Goal: Browse casually: Explore the website without a specific task or goal

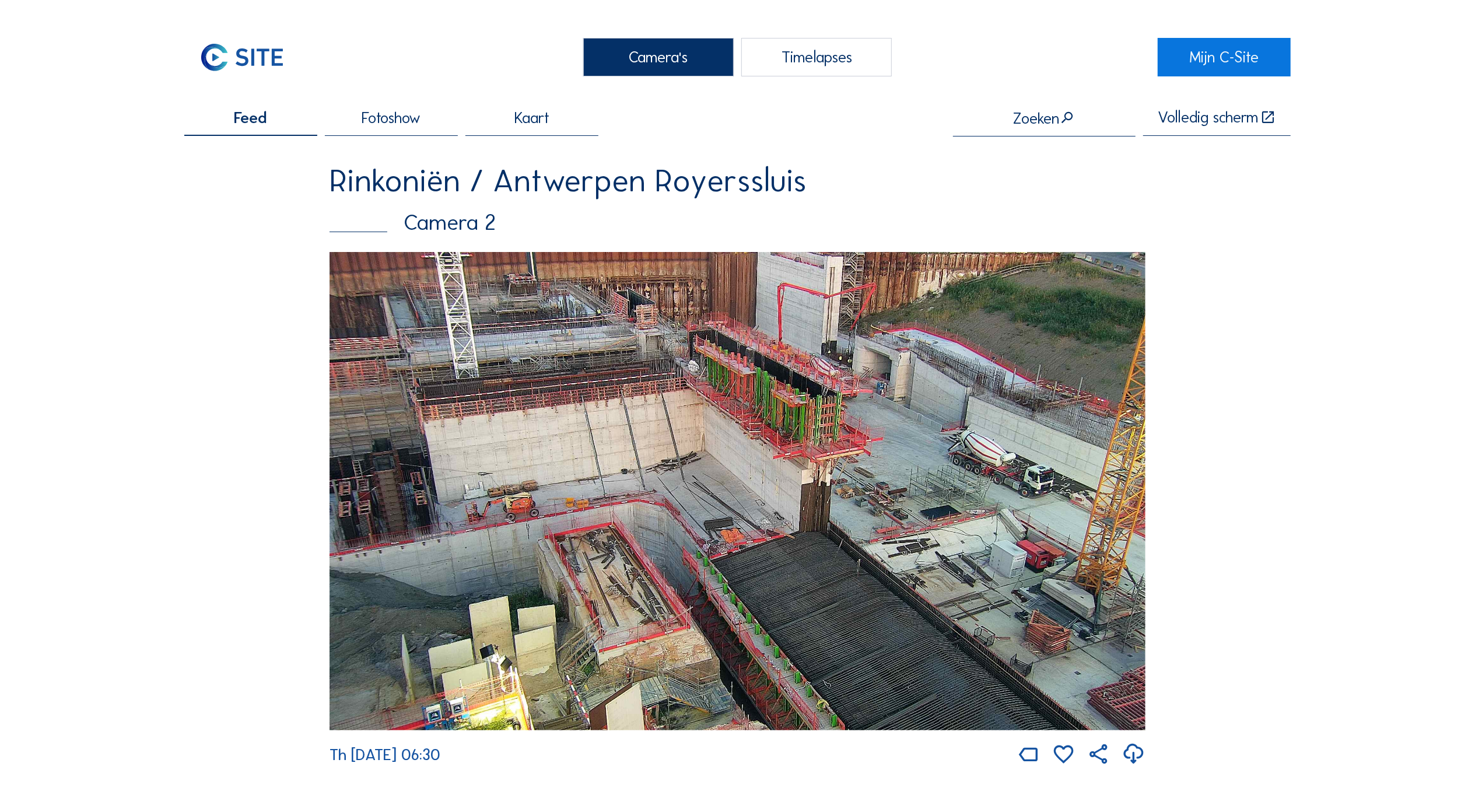
click at [832, 362] on img at bounding box center [737, 491] width 816 height 479
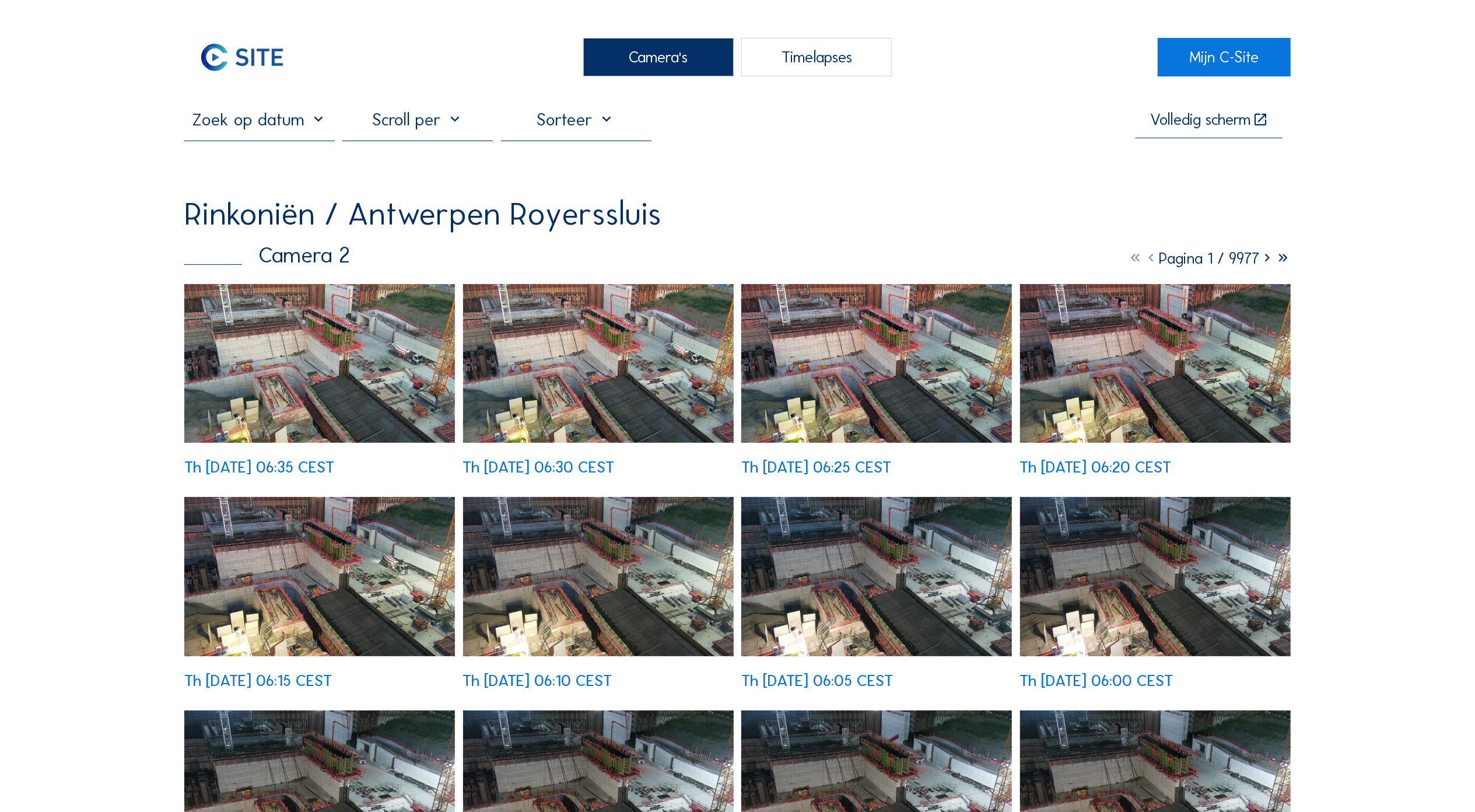
click at [352, 364] on img at bounding box center [319, 363] width 270 height 159
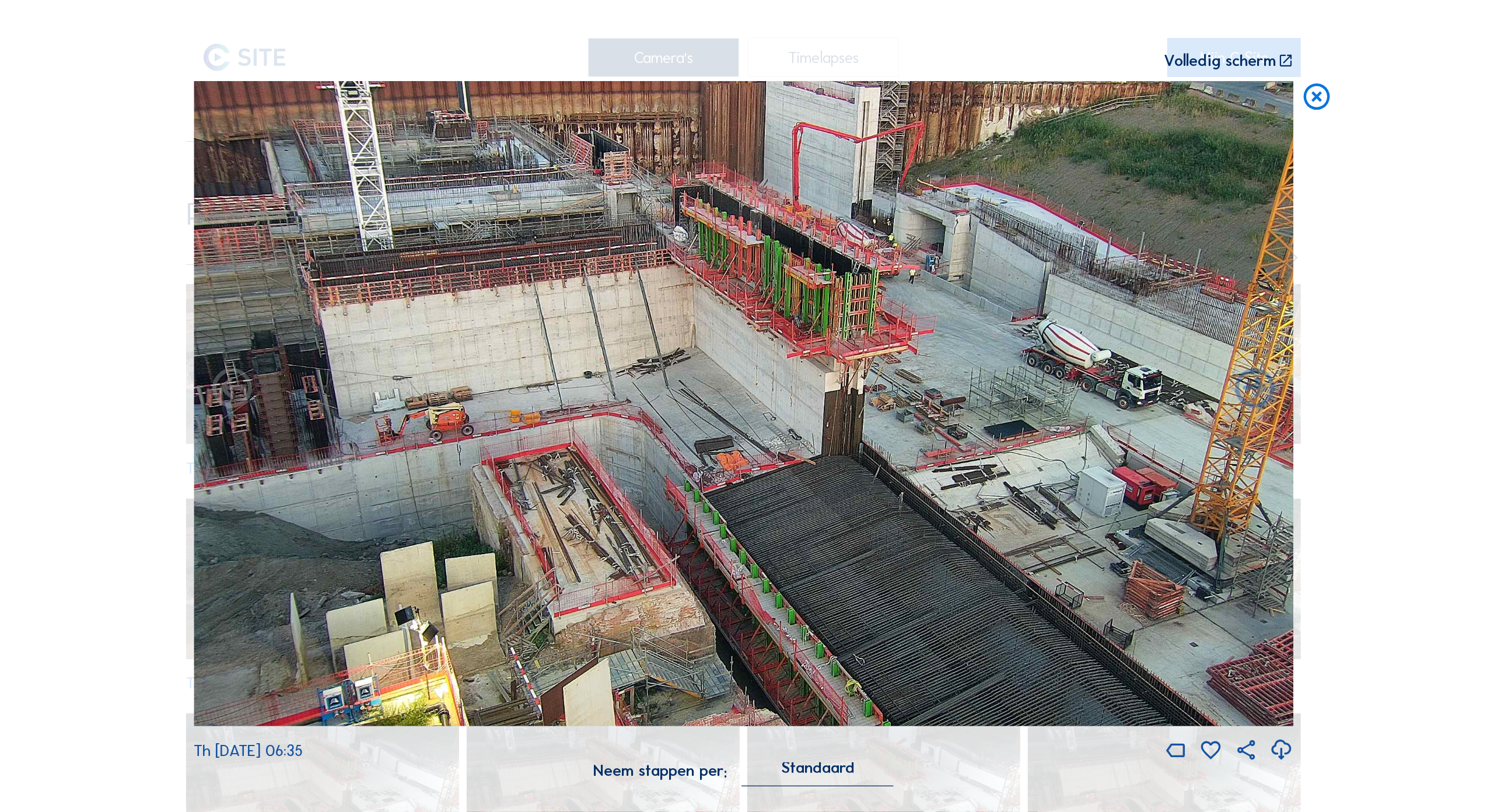
click at [1288, 61] on icon at bounding box center [1285, 61] width 16 height 16
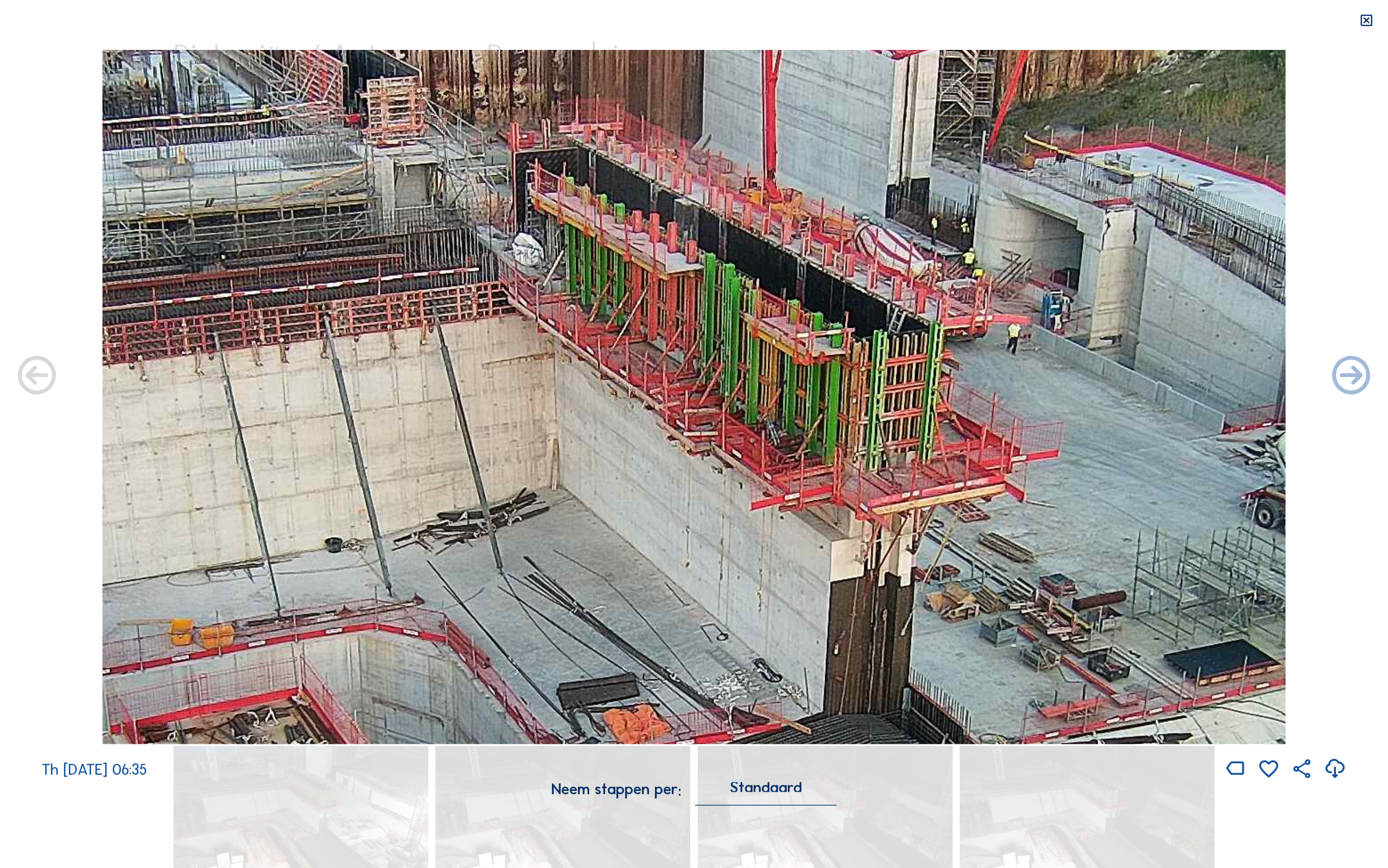
drag, startPoint x: 850, startPoint y: 227, endPoint x: 964, endPoint y: 274, distance: 123.3
click at [964, 274] on img at bounding box center [694, 397] width 1184 height 694
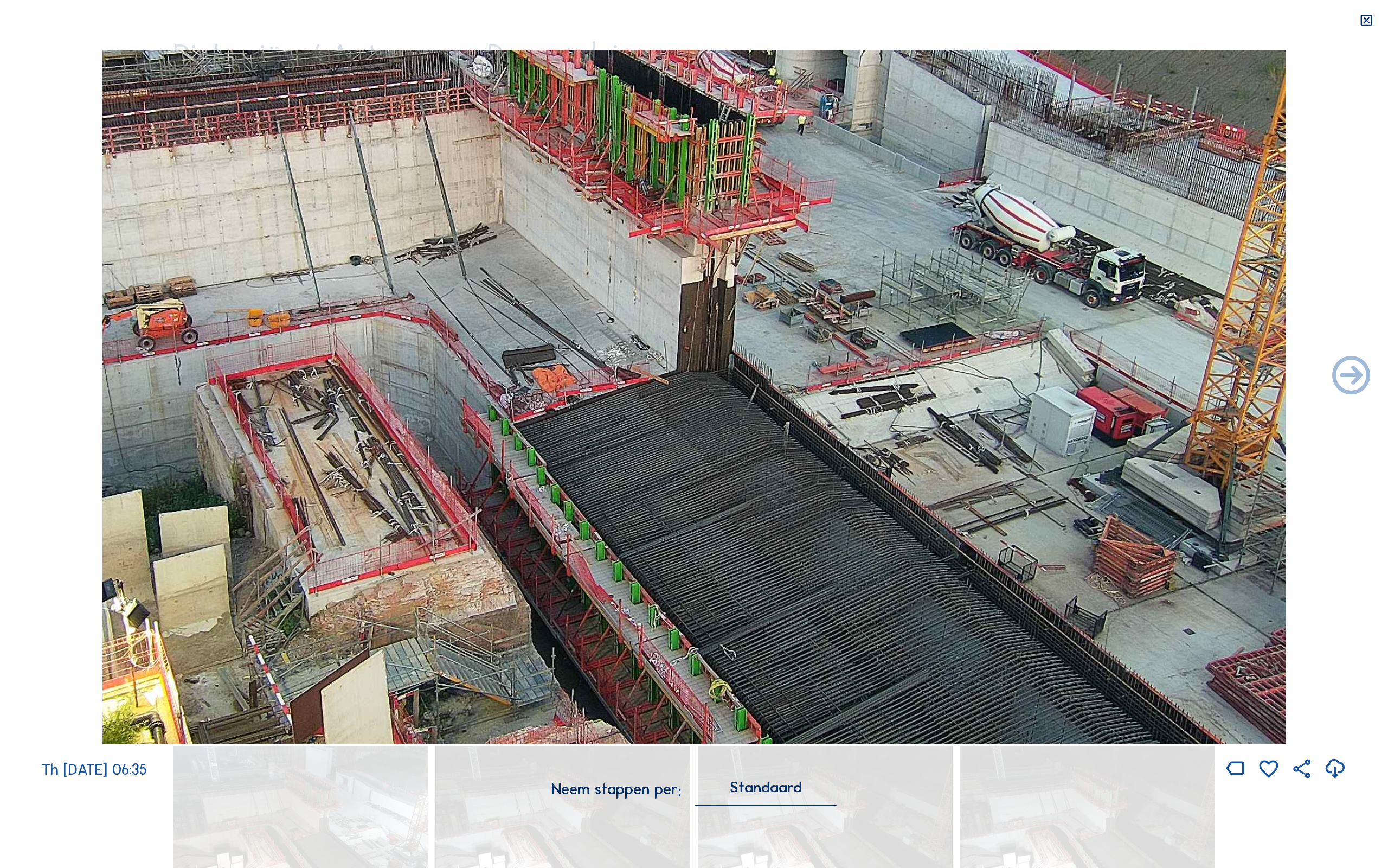
drag, startPoint x: 931, startPoint y: 559, endPoint x: 705, endPoint y: 291, distance: 350.6
click at [731, 313] on img at bounding box center [694, 397] width 1184 height 694
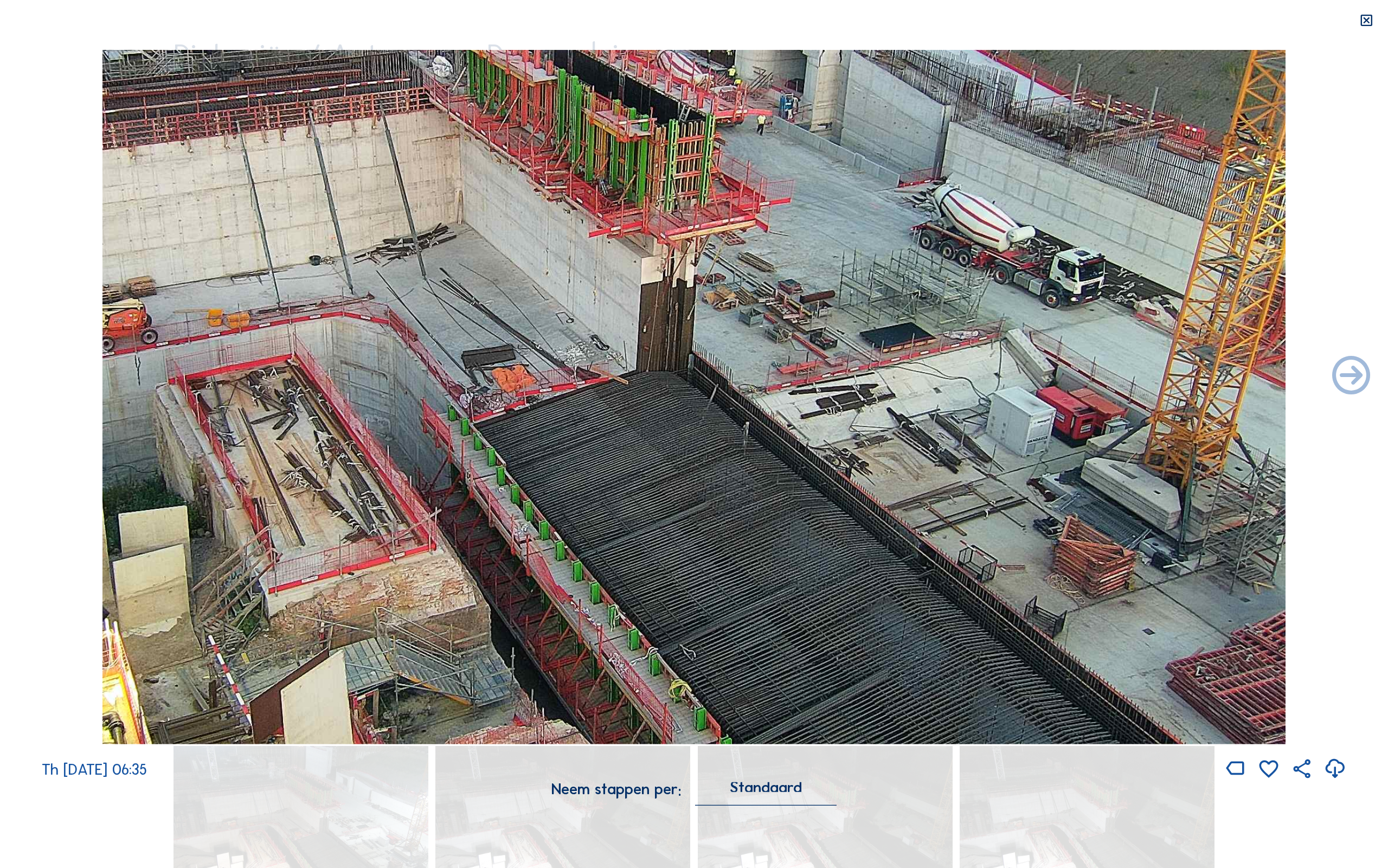
drag, startPoint x: 790, startPoint y: 502, endPoint x: 685, endPoint y: 373, distance: 166.3
click at [692, 361] on img at bounding box center [694, 397] width 1184 height 694
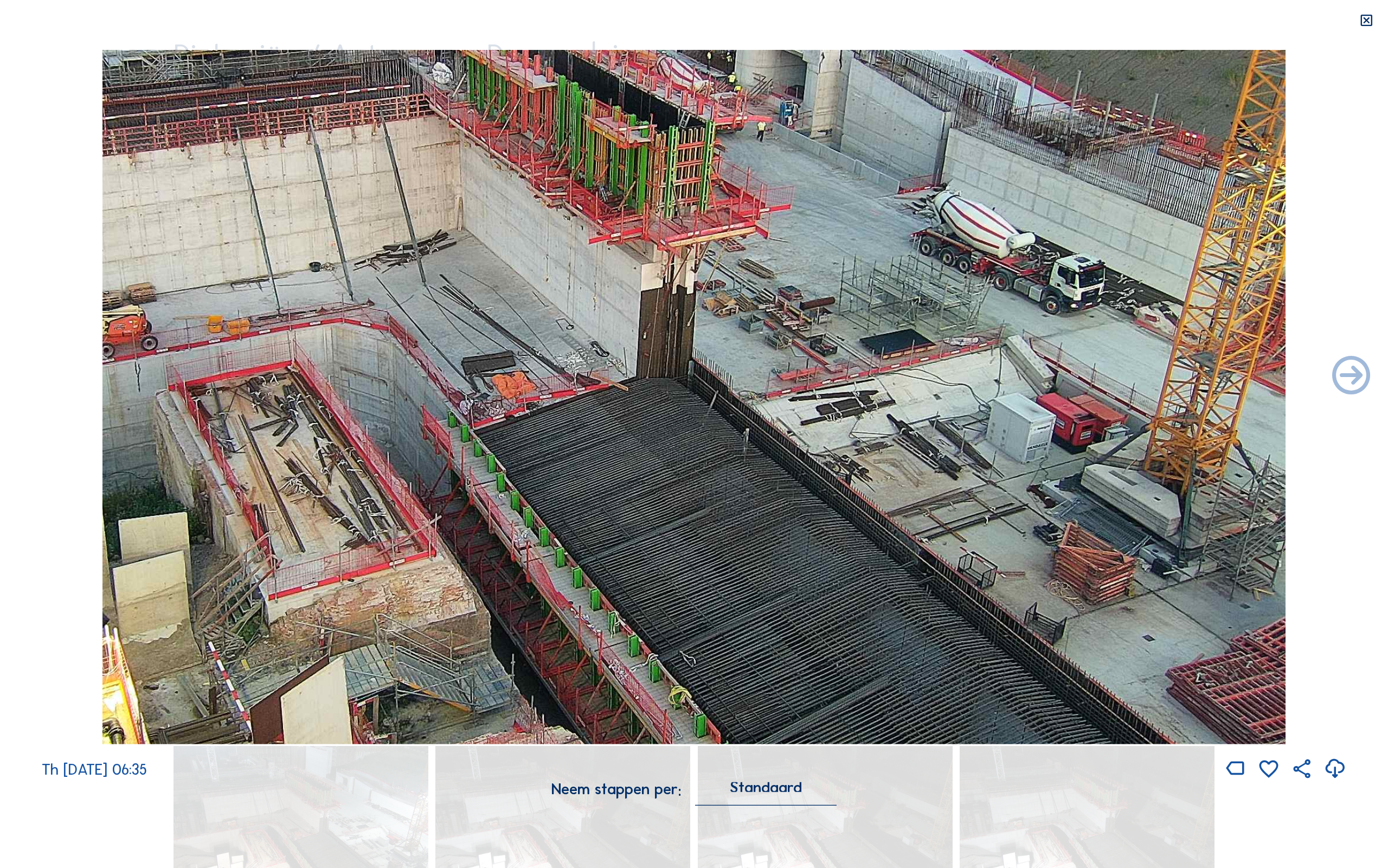
click at [681, 381] on img at bounding box center [694, 397] width 1184 height 694
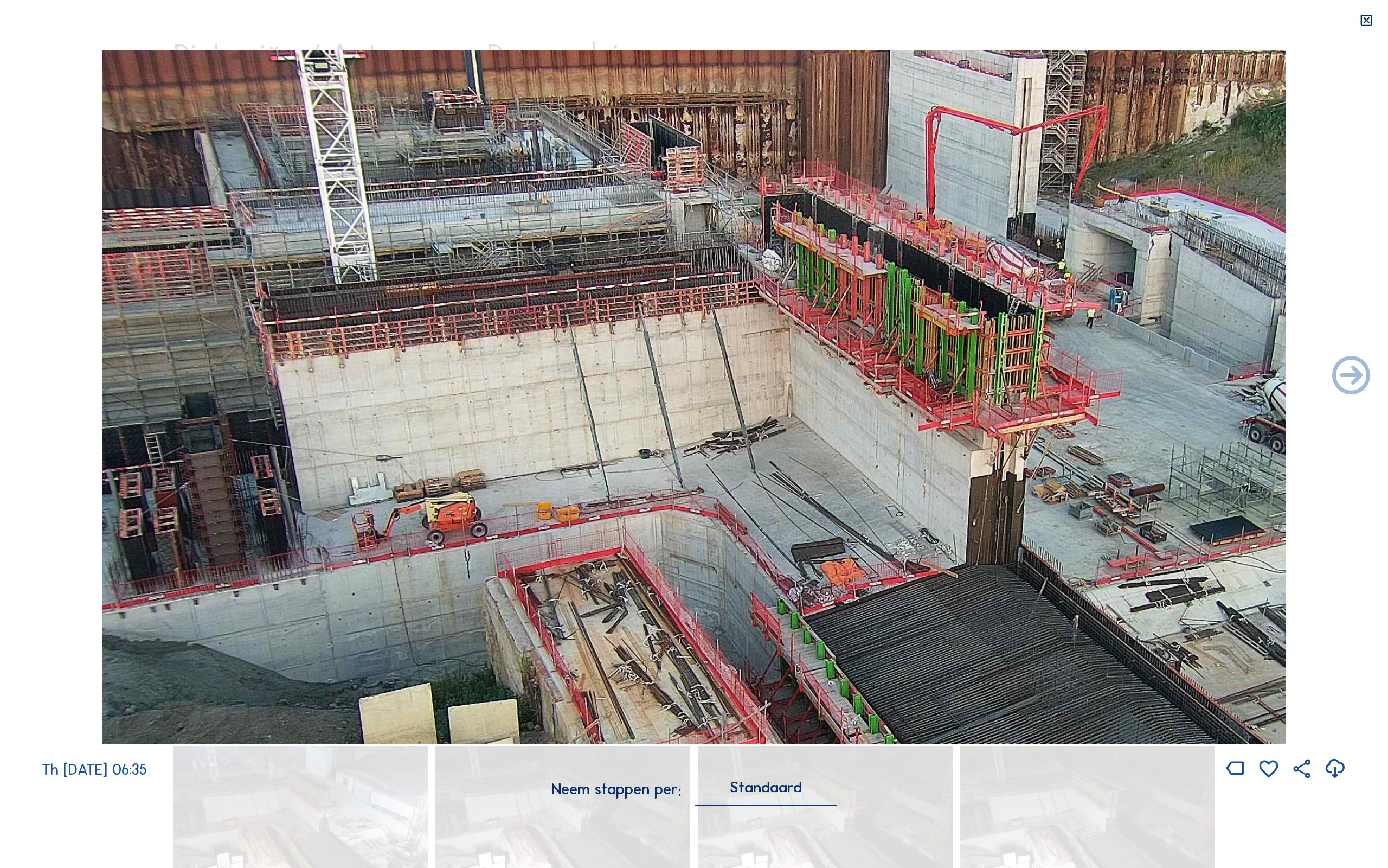
drag, startPoint x: 681, startPoint y: 381, endPoint x: 1180, endPoint y: 610, distance: 549.0
click at [1180, 610] on img at bounding box center [694, 397] width 1184 height 694
drag, startPoint x: 661, startPoint y: 330, endPoint x: 782, endPoint y: 376, distance: 129.4
click at [783, 376] on img at bounding box center [694, 397] width 1184 height 694
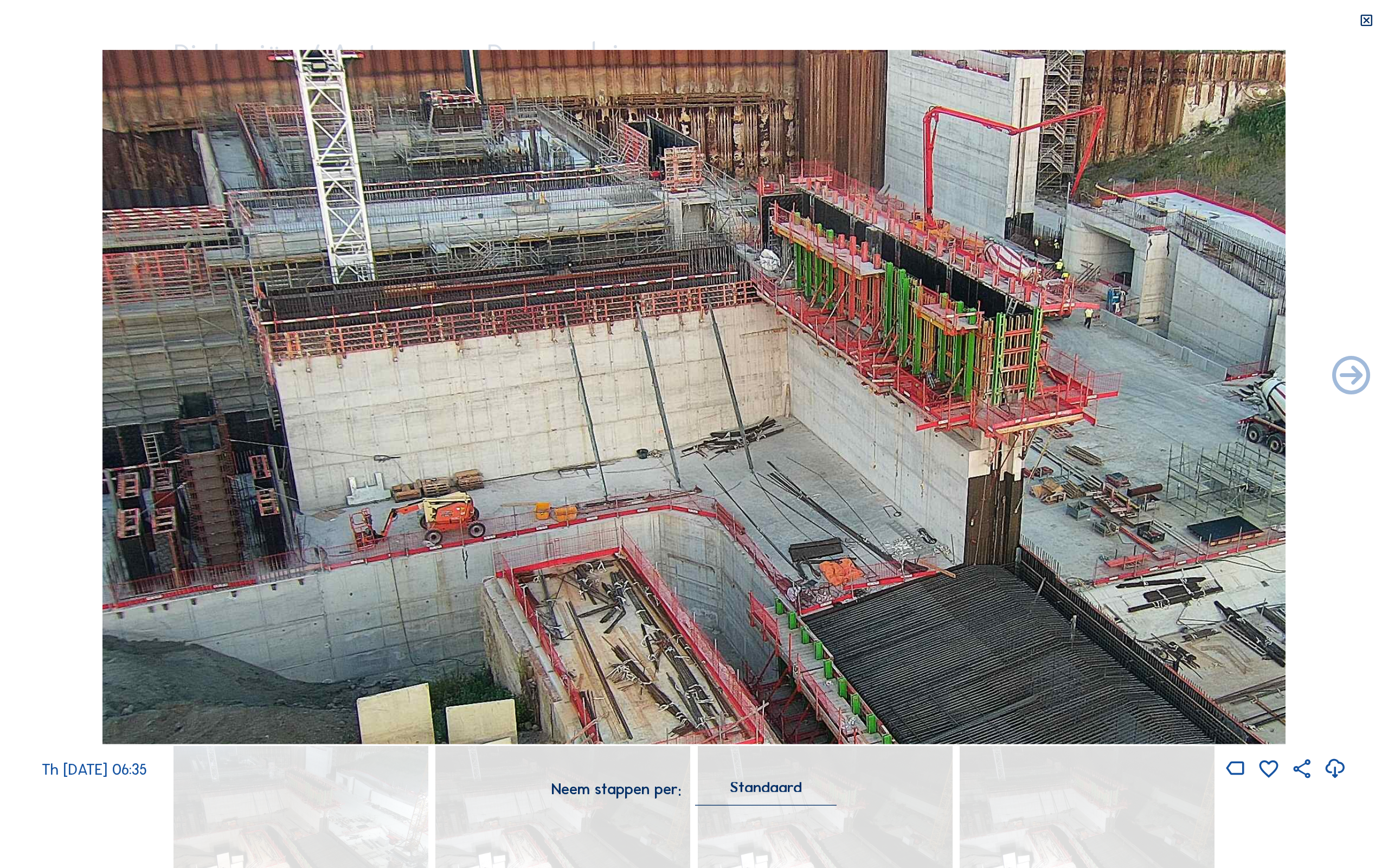
click at [1367, 22] on icon at bounding box center [1367, 21] width 15 height 15
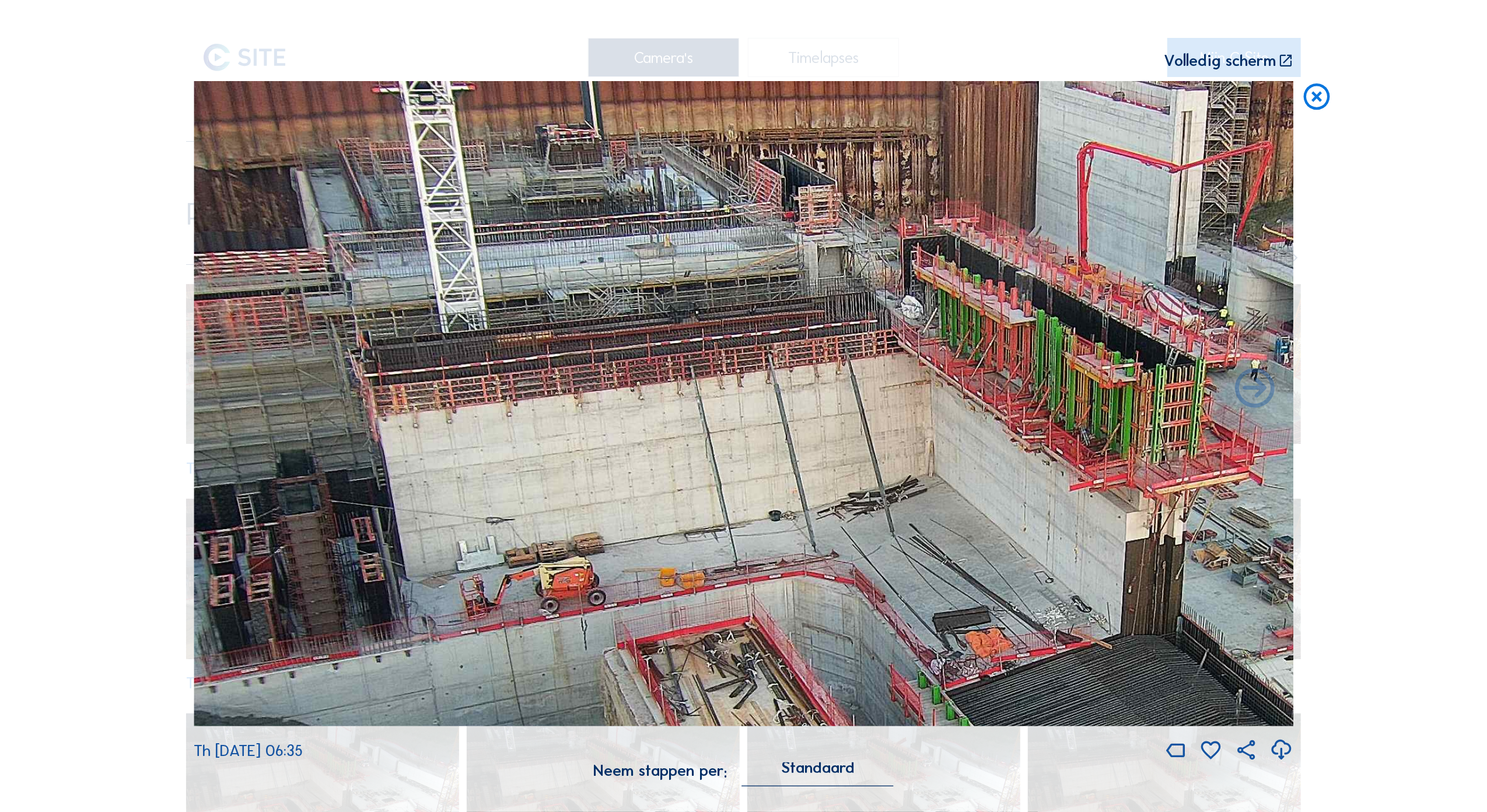
click at [1320, 99] on icon at bounding box center [1317, 96] width 32 height 32
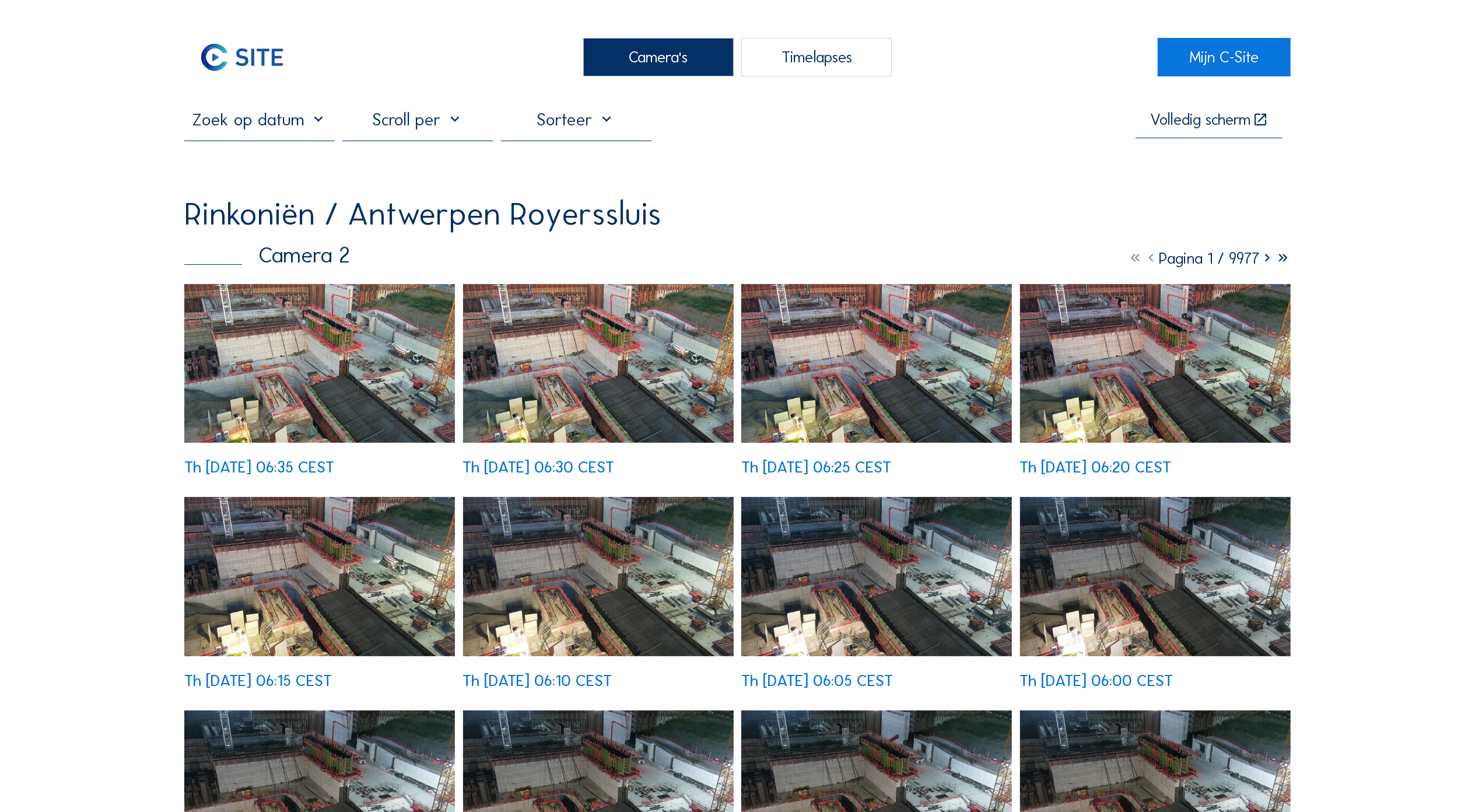
click at [656, 50] on div "Camera's" at bounding box center [658, 57] width 150 height 39
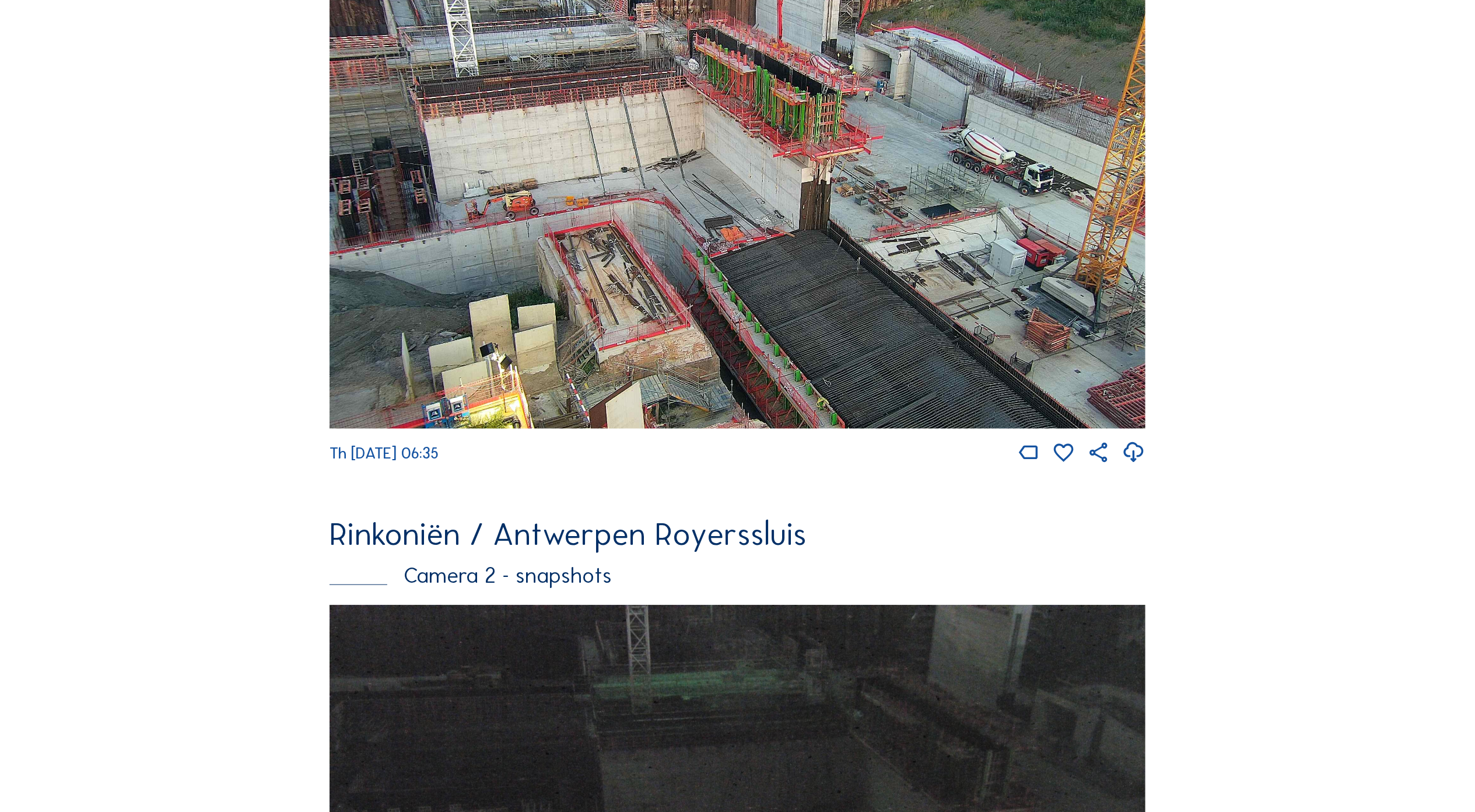
scroll to position [821, 0]
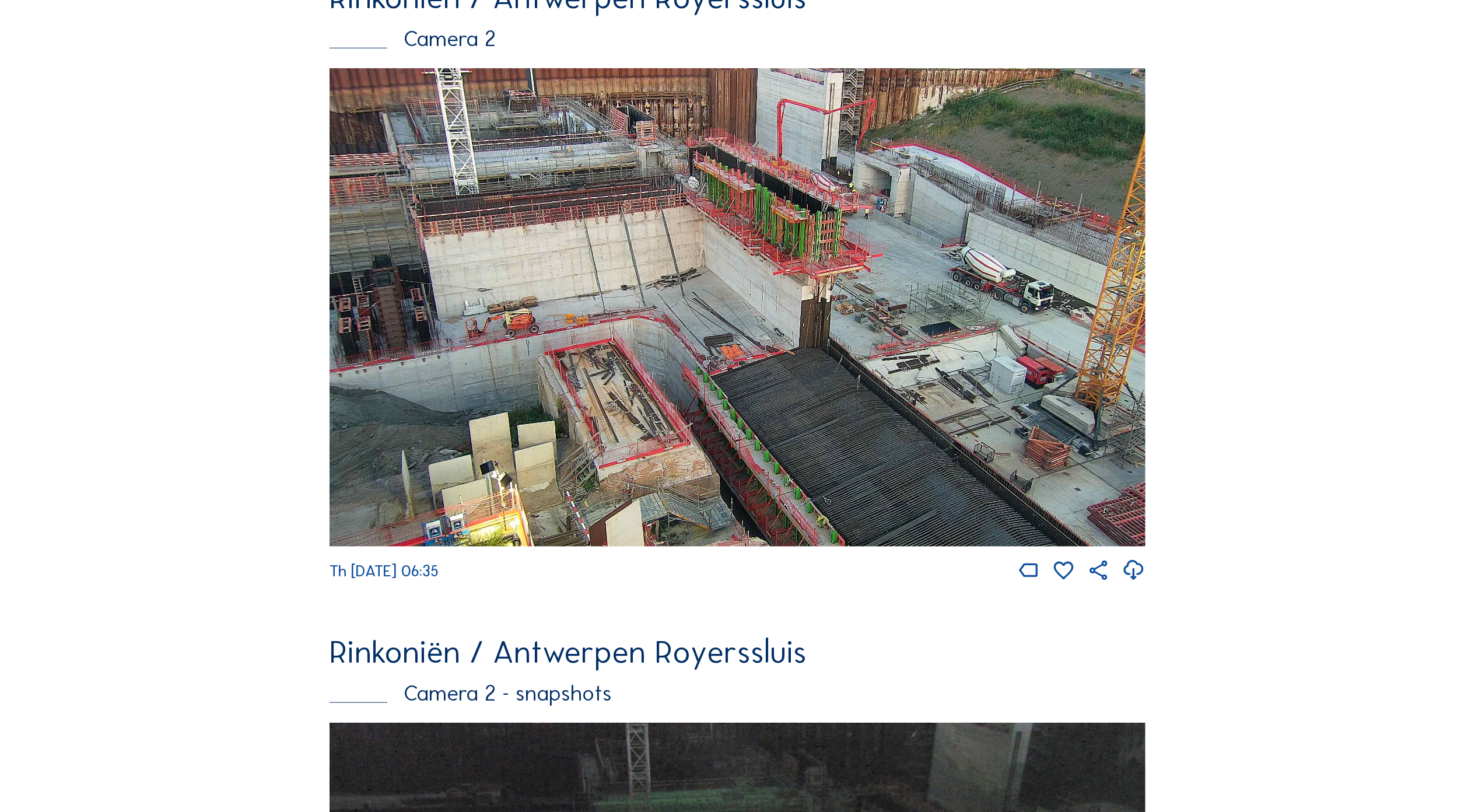
click at [753, 173] on img at bounding box center [737, 307] width 816 height 479
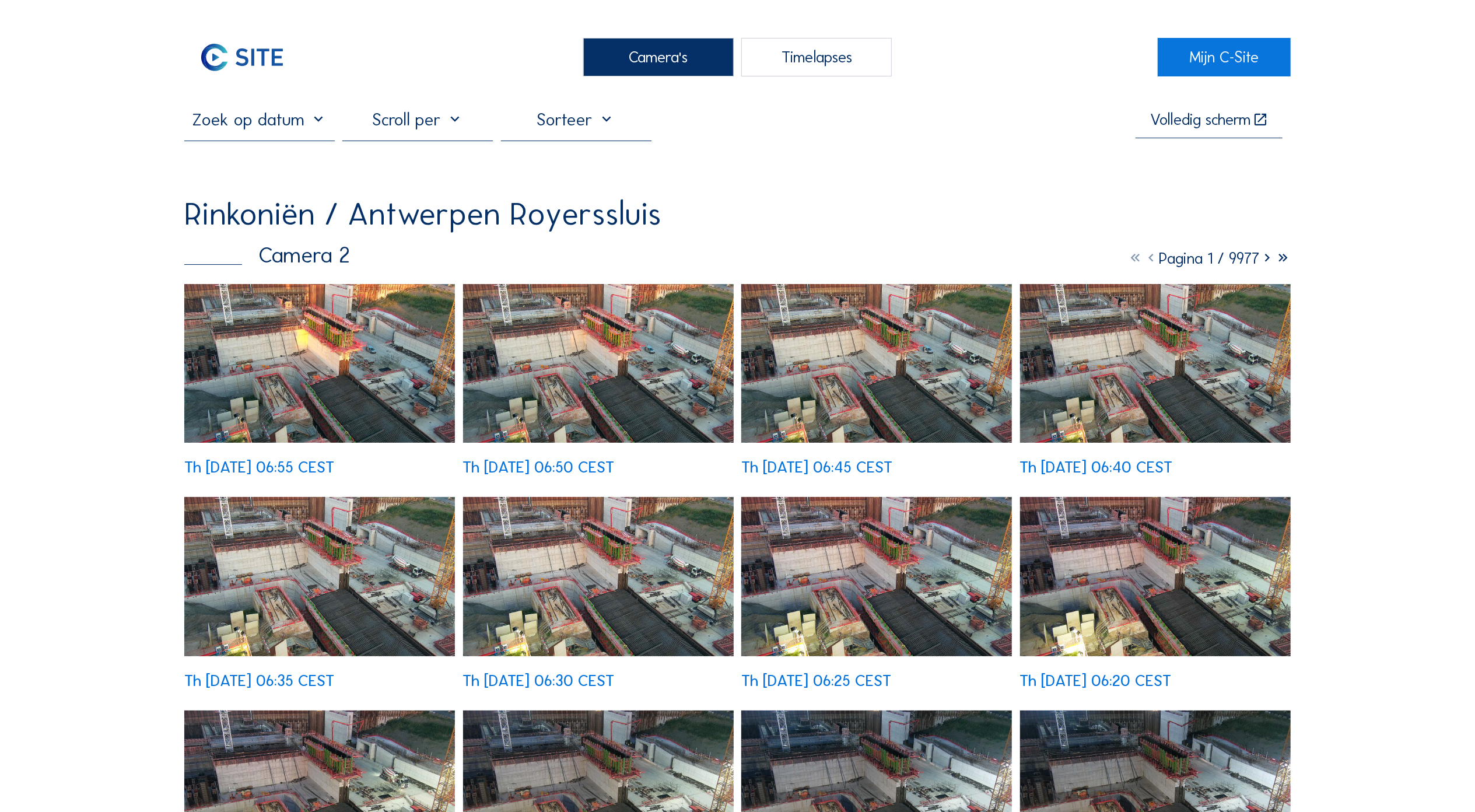
click at [337, 335] on img at bounding box center [319, 363] width 270 height 159
